Goal: Task Accomplishment & Management: Manage account settings

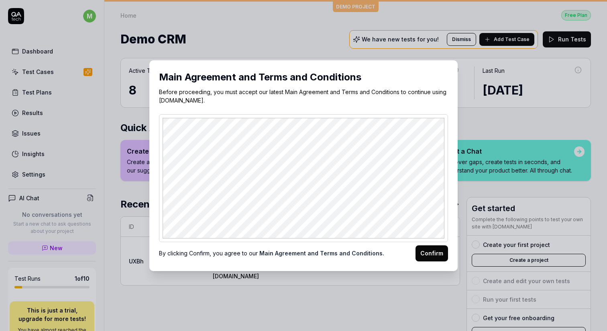
click at [429, 255] on button "Confirm" at bounding box center [432, 253] width 33 height 16
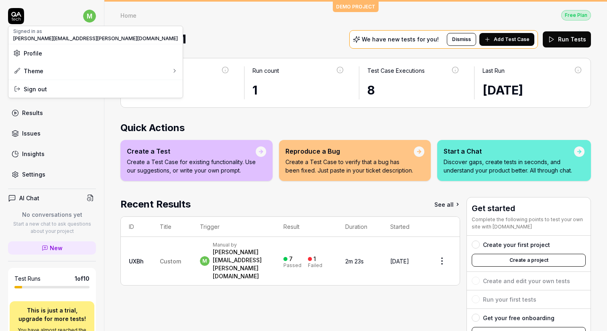
click at [90, 16] on html "m Dashboard Test Cases Test Plans Results Issues Insights Settings AI Chat No c…" at bounding box center [303, 165] width 607 height 331
click at [45, 54] on span "Profile" at bounding box center [95, 53] width 165 height 8
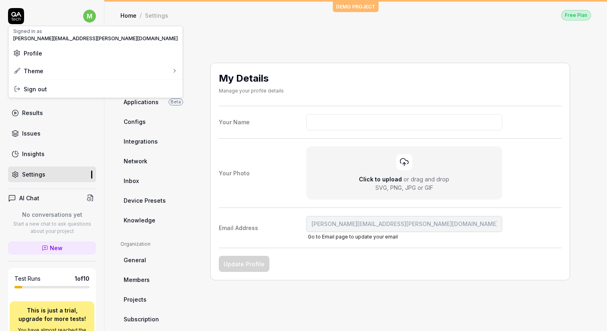
click at [205, 45] on html "m Dashboard Test Cases Test Plans Results Issues Insights Settings AI Chat No c…" at bounding box center [303, 165] width 607 height 331
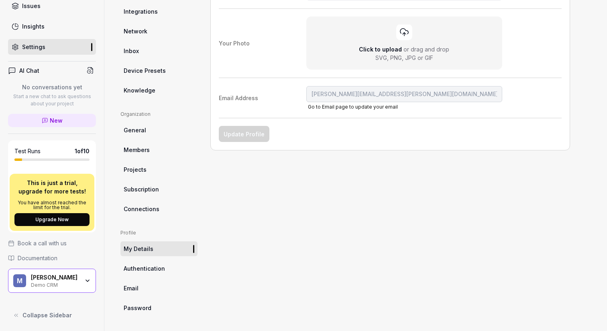
scroll to position [128, 0]
click at [85, 278] on icon "button" at bounding box center [87, 280] width 6 height 6
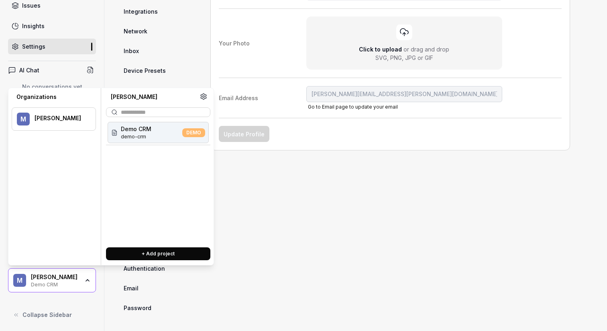
click at [260, 206] on div "My Details Manage your profile details Your Name Your Photo Click to upload or …" at bounding box center [390, 124] width 360 height 382
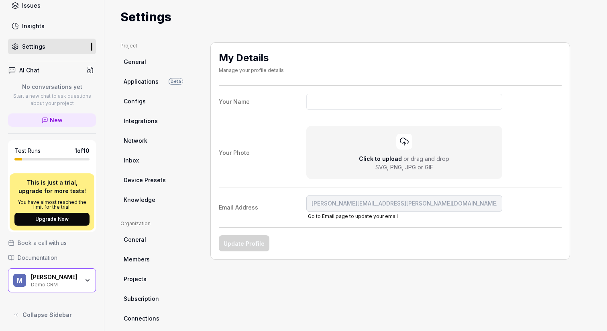
scroll to position [0, 0]
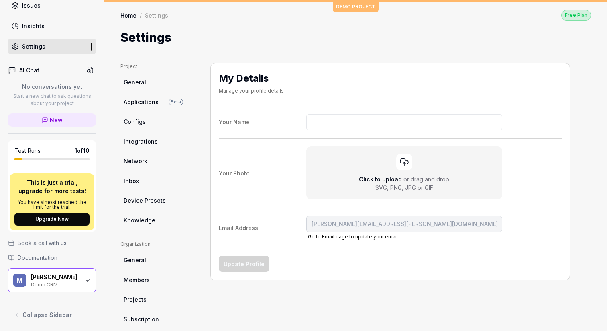
click at [578, 15] on div "Free Plan" at bounding box center [577, 15] width 30 height 10
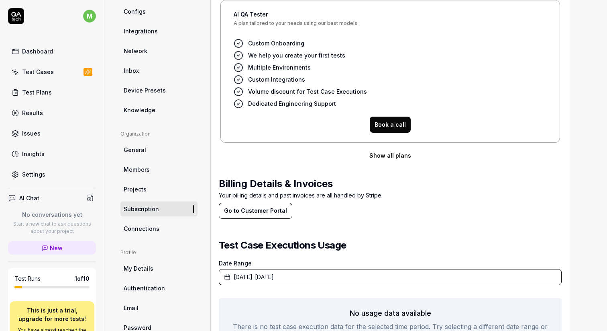
scroll to position [113, 0]
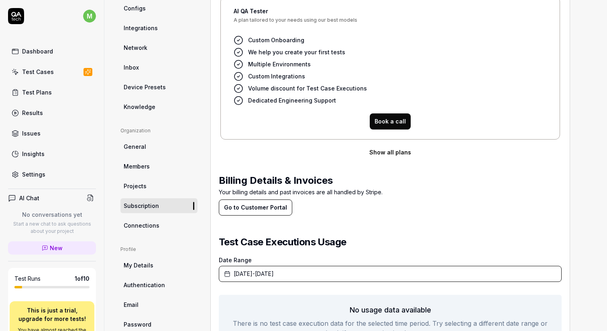
click at [248, 208] on button "Go to Customer Portal" at bounding box center [256, 207] width 74 height 16
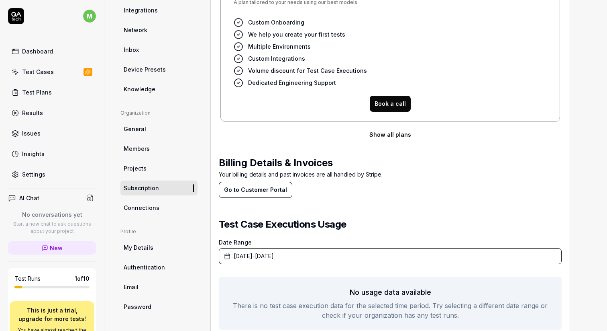
scroll to position [153, 0]
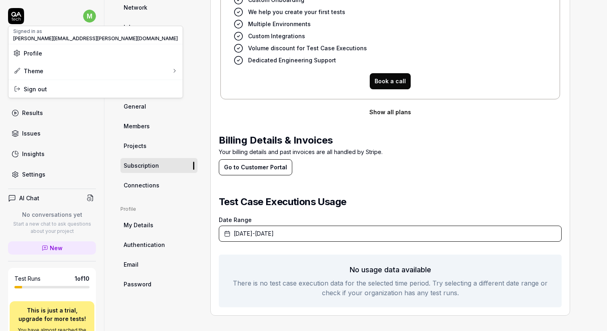
click at [90, 19] on html "m Dashboard Test Cases Test Plans Results Issues Insights Settings AI Chat No c…" at bounding box center [303, 165] width 607 height 331
click at [56, 50] on span "Profile" at bounding box center [95, 53] width 165 height 8
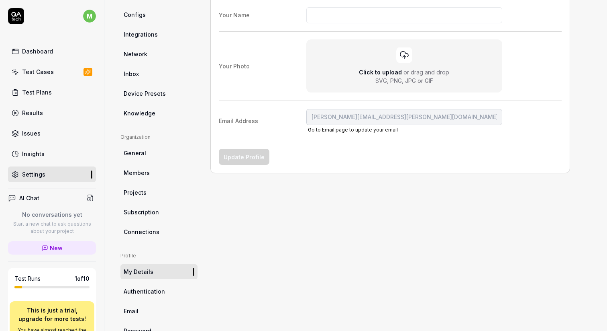
scroll to position [110, 0]
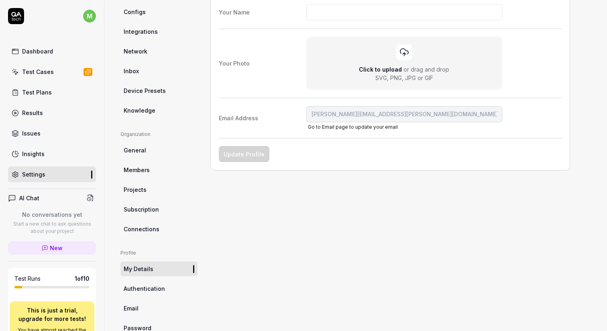
click at [137, 213] on link "Subscription" at bounding box center [159, 209] width 77 height 15
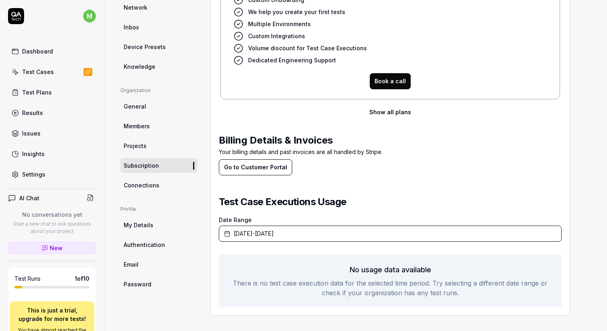
scroll to position [3, 0]
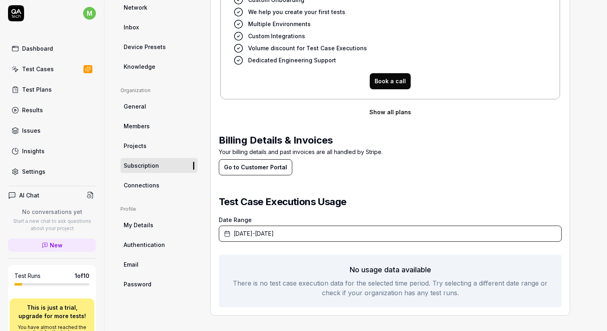
click at [21, 172] on link "Settings" at bounding box center [52, 171] width 88 height 16
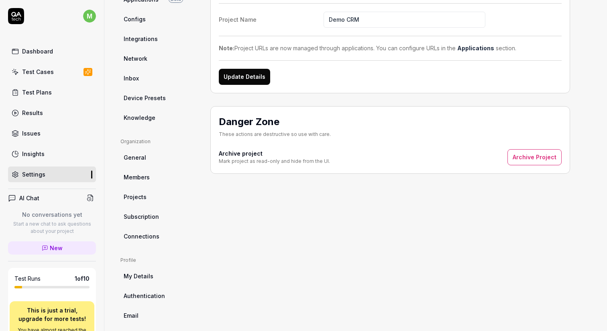
scroll to position [130, 0]
